Goal: Information Seeking & Learning: Find specific fact

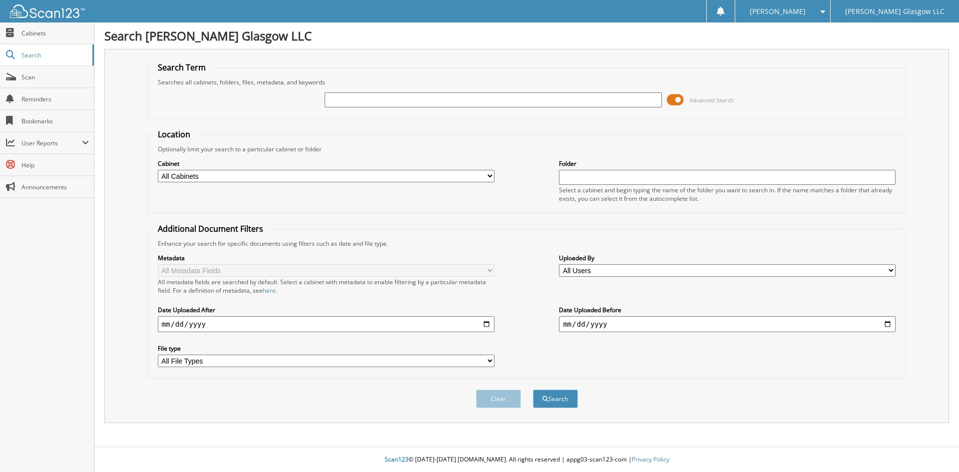
click at [486, 100] on input "text" at bounding box center [493, 99] width 337 height 15
type input "6096837"
click at [563, 398] on button "Search" at bounding box center [555, 399] width 45 height 18
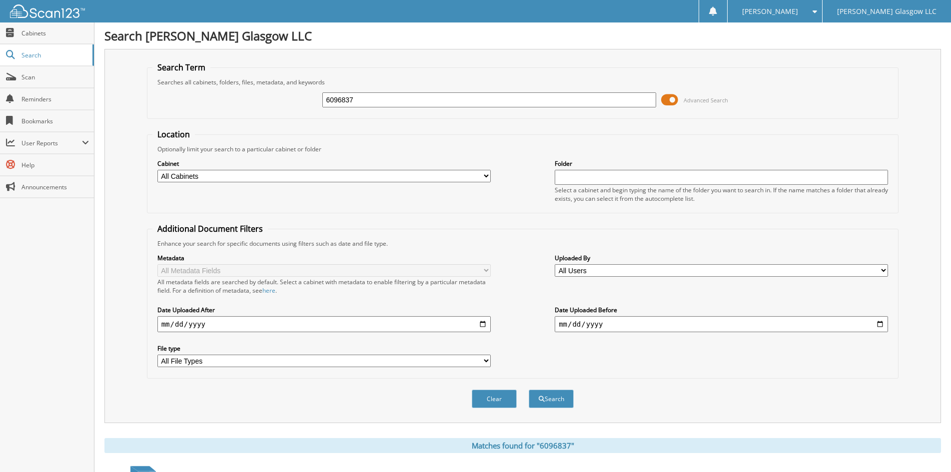
click at [670, 98] on span at bounding box center [669, 99] width 17 height 15
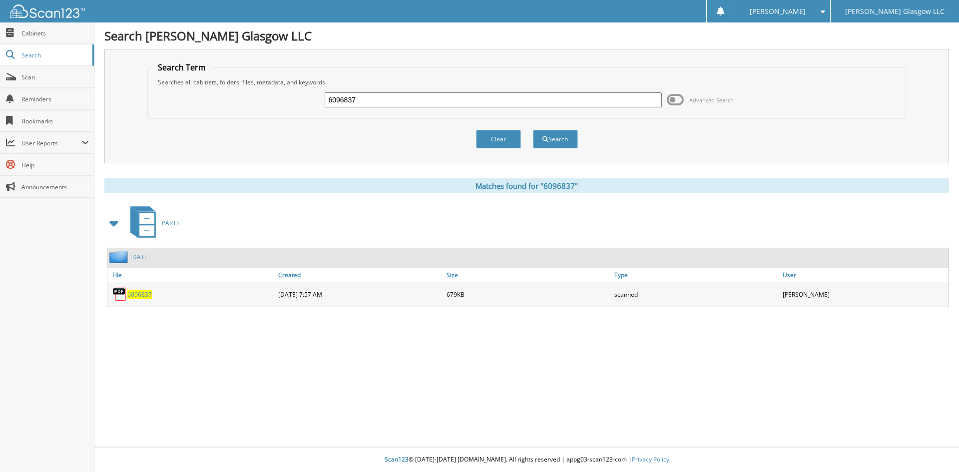
click at [140, 292] on span "6096837" at bounding box center [139, 294] width 24 height 8
click at [498, 133] on button "Clear" at bounding box center [498, 139] width 45 height 18
